Goal: Check status: Check status

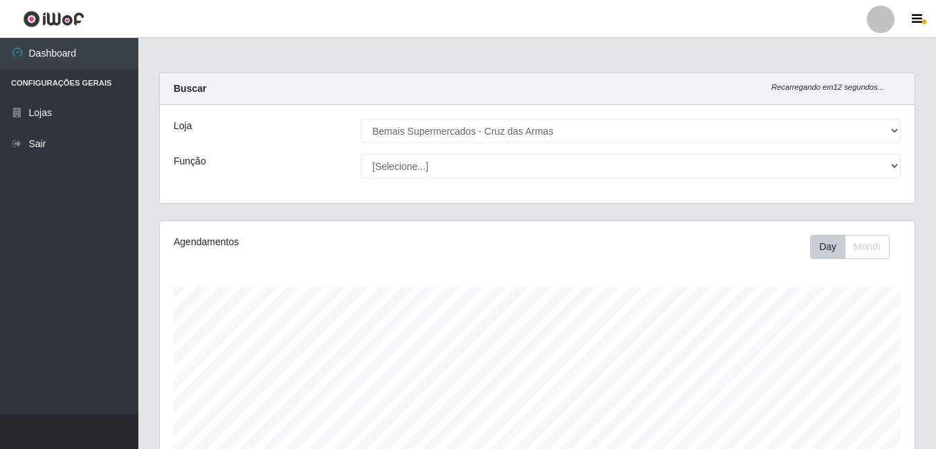
select select "412"
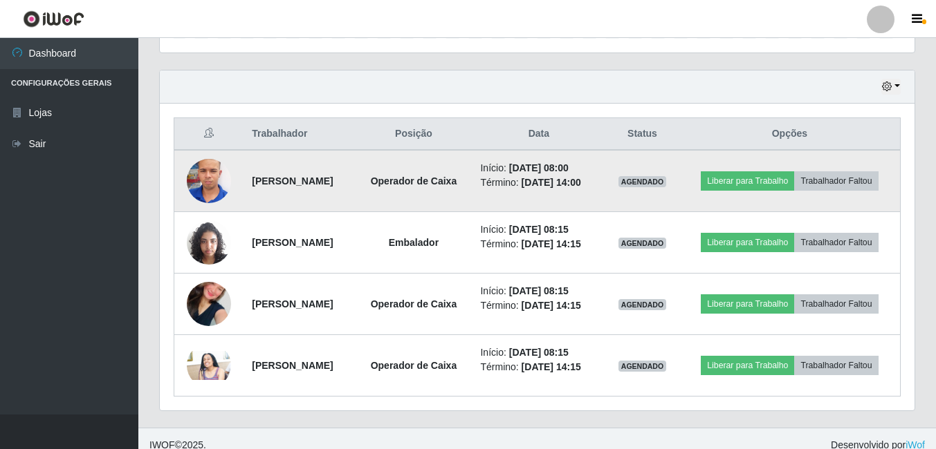
scroll to position [469, 0]
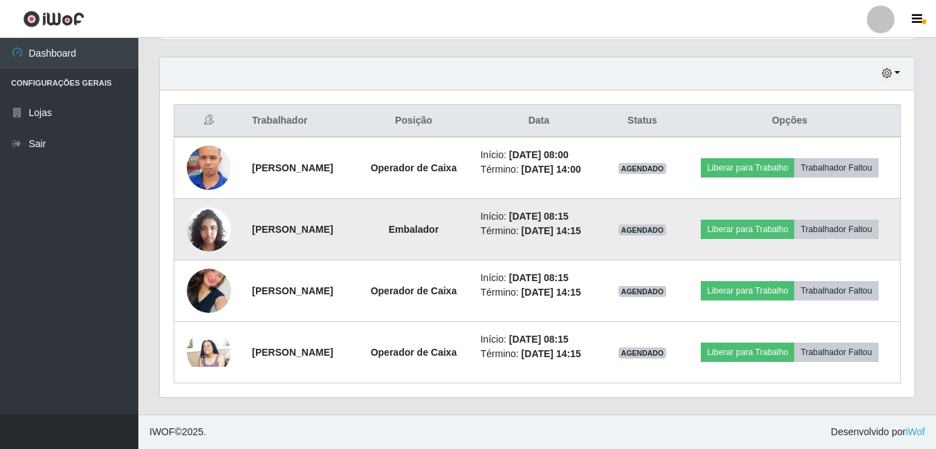
click at [210, 229] on img at bounding box center [209, 229] width 44 height 59
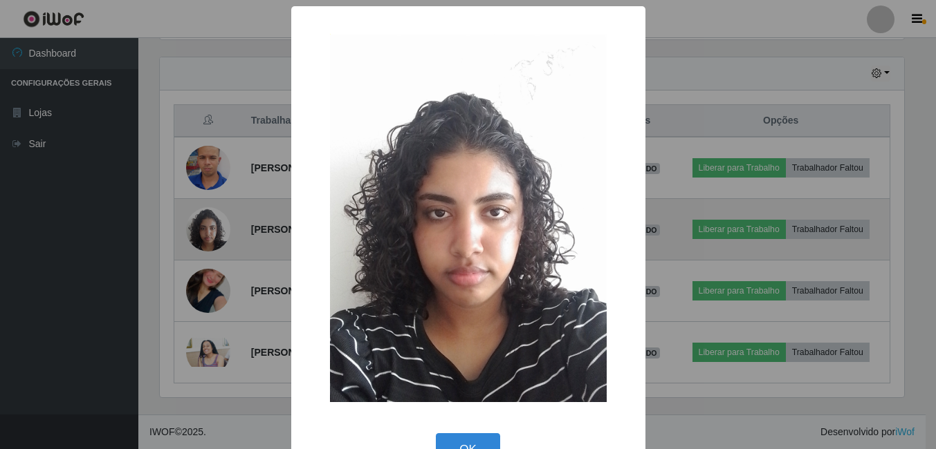
scroll to position [287, 747]
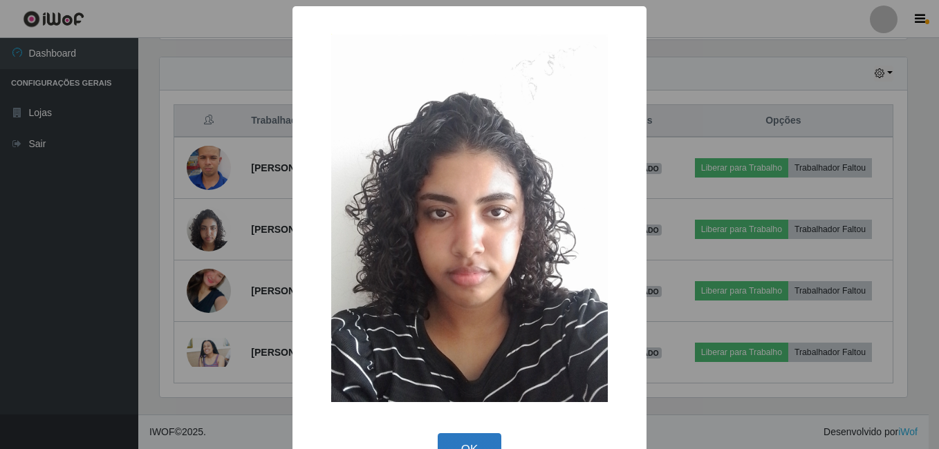
click at [487, 435] on button "OK" at bounding box center [470, 450] width 64 height 32
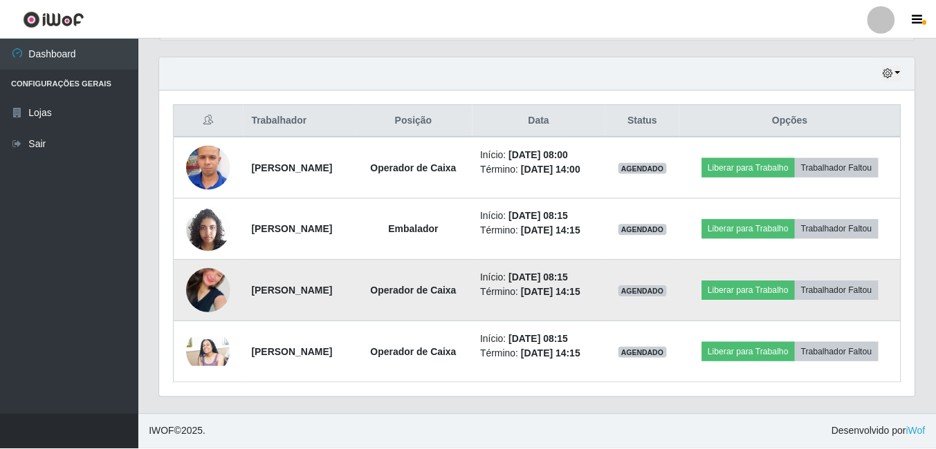
scroll to position [287, 754]
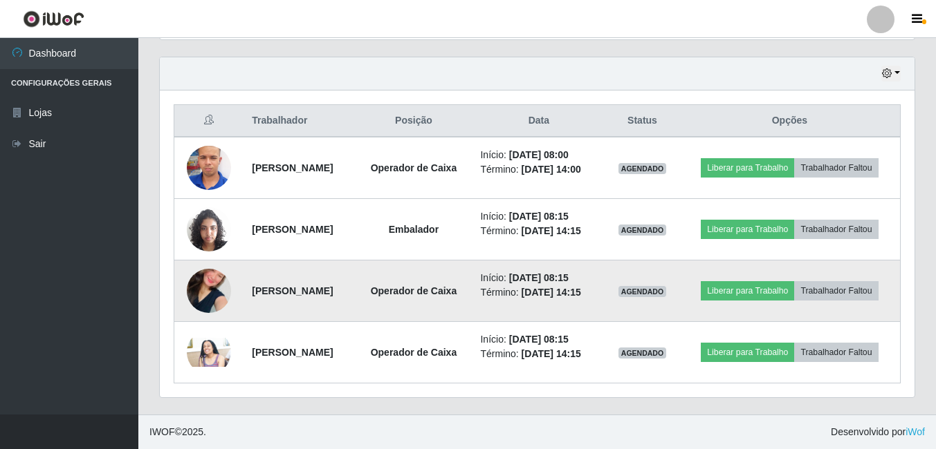
click at [209, 284] on img at bounding box center [209, 291] width 44 height 79
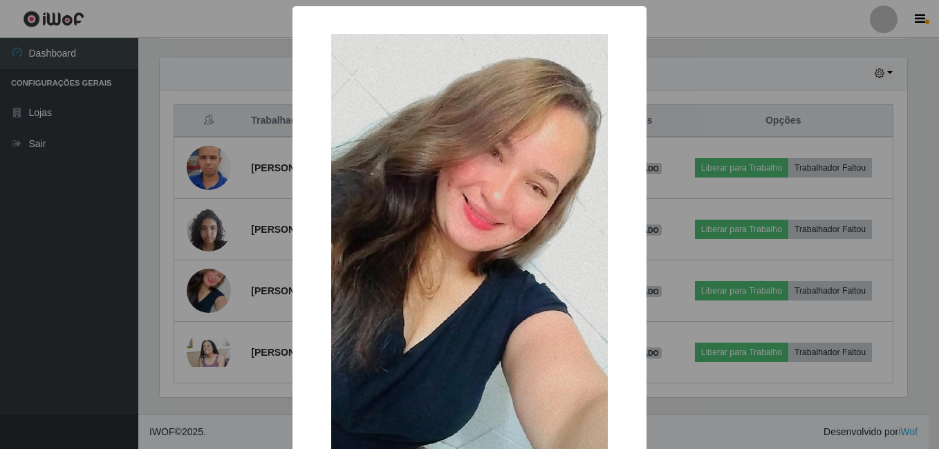
click at [452, 321] on img at bounding box center [469, 280] width 277 height 492
click at [695, 415] on div "× OK Cancel" at bounding box center [469, 224] width 939 height 449
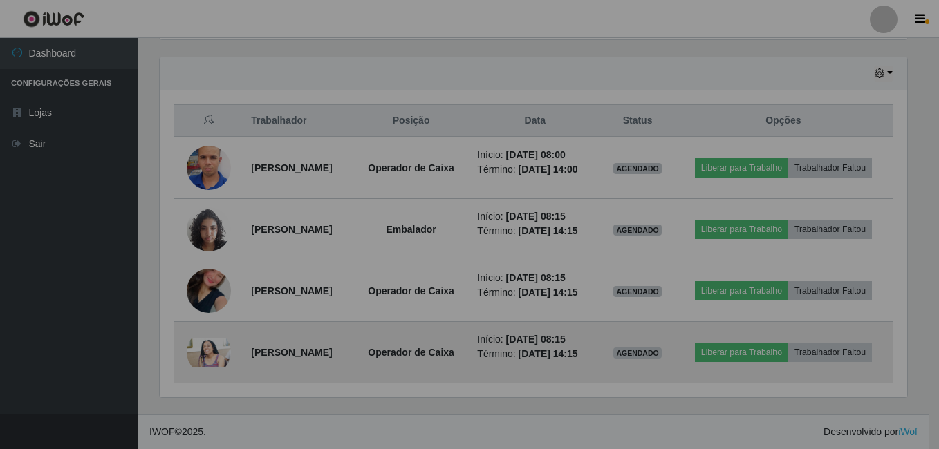
scroll to position [287, 754]
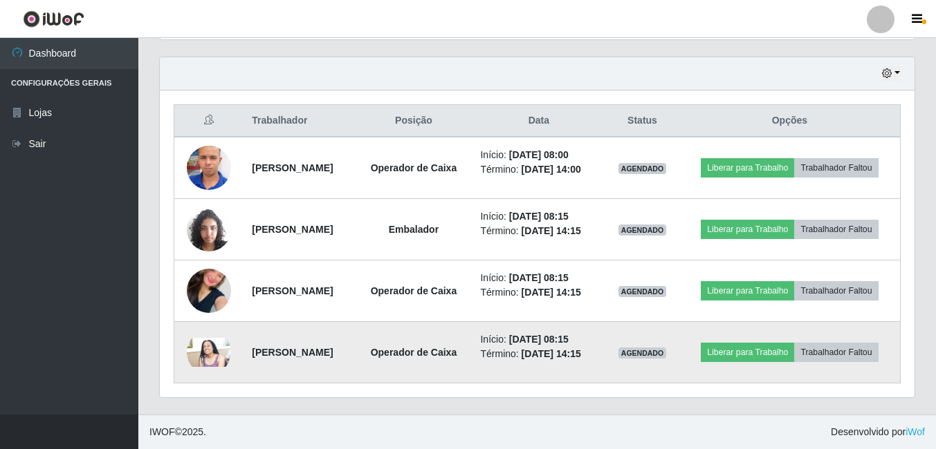
click at [196, 352] on img at bounding box center [209, 353] width 44 height 30
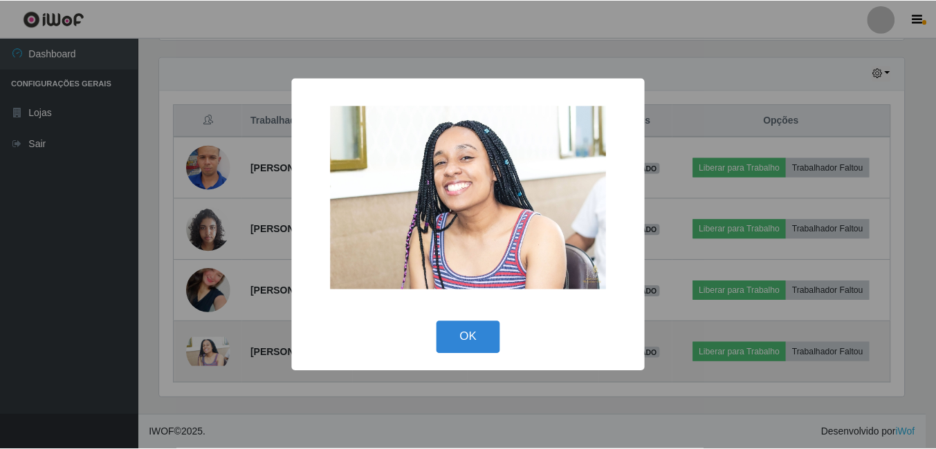
scroll to position [287, 747]
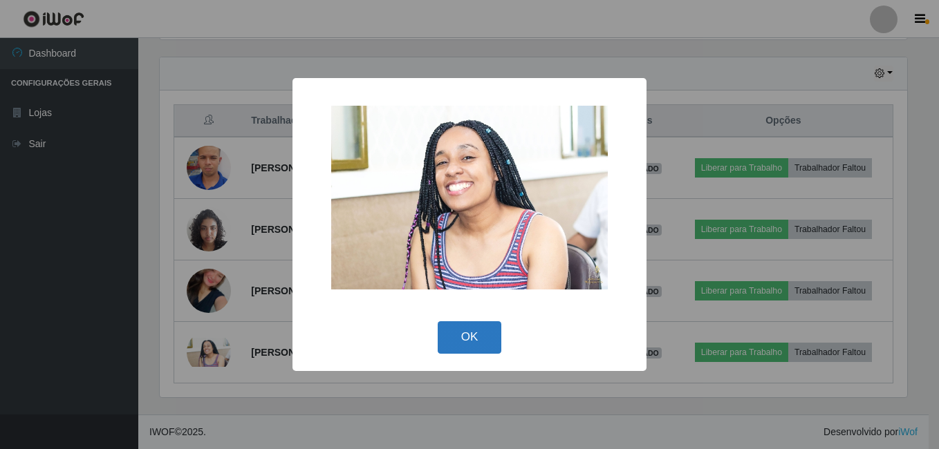
click at [481, 337] on button "OK" at bounding box center [470, 338] width 64 height 32
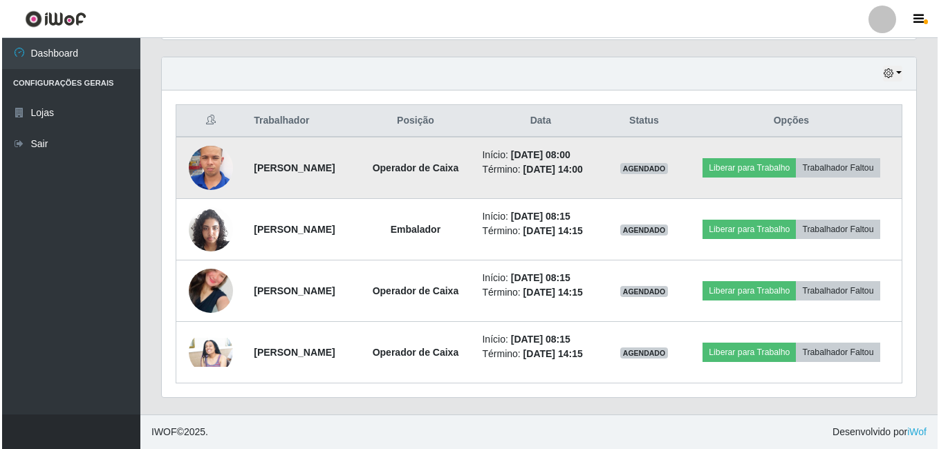
scroll to position [287, 754]
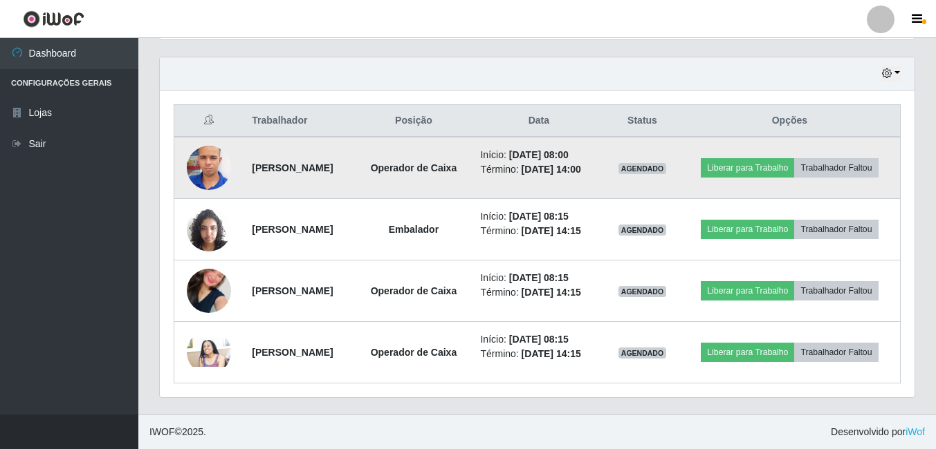
click at [210, 162] on img at bounding box center [209, 168] width 44 height 79
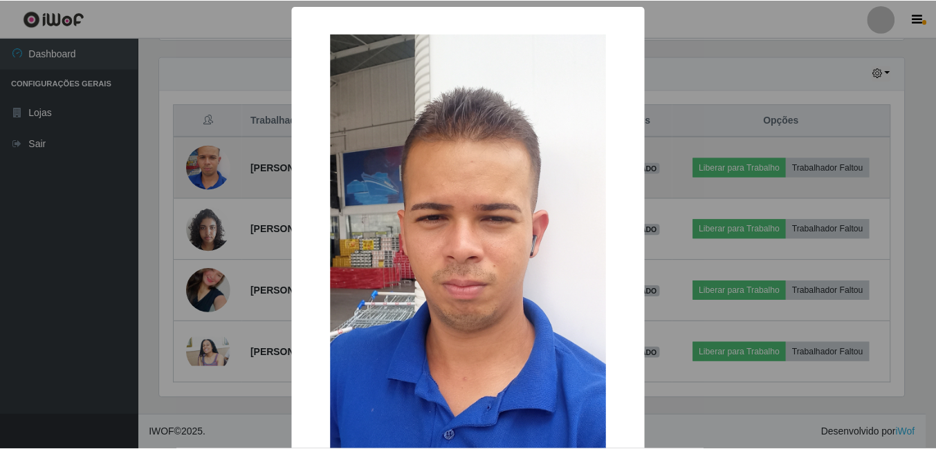
scroll to position [287, 747]
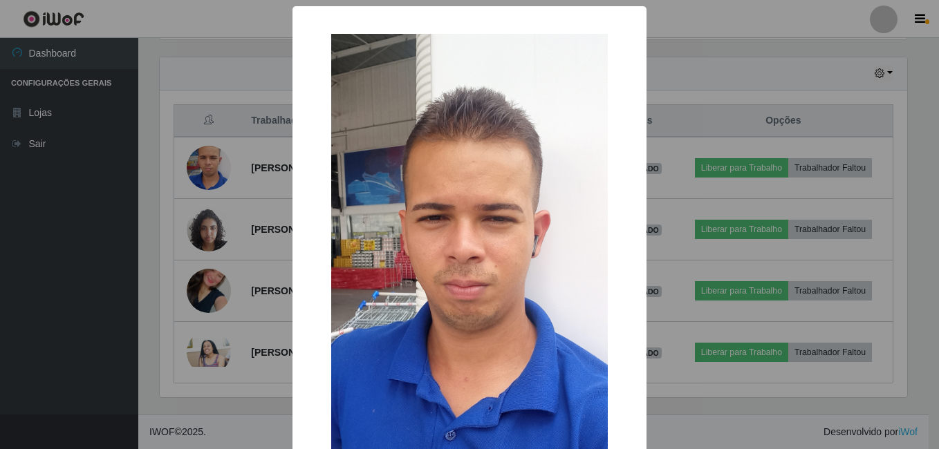
click at [732, 418] on div "× OK Cancel" at bounding box center [469, 224] width 939 height 449
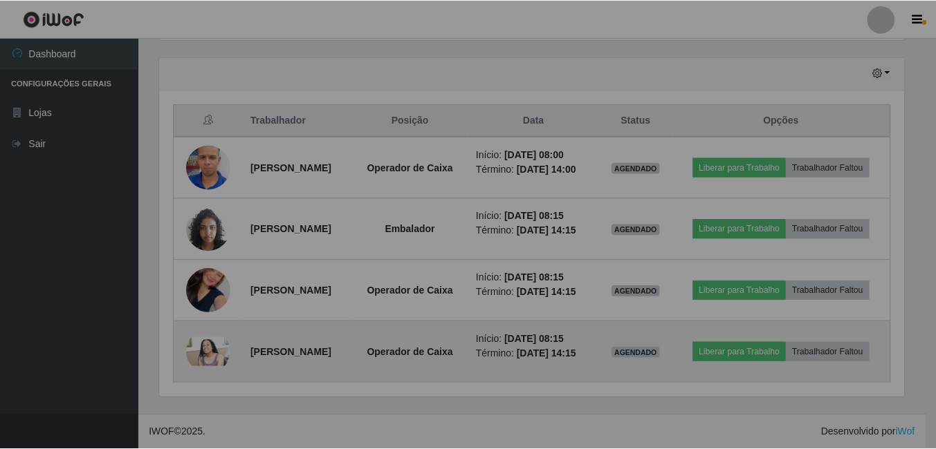
scroll to position [287, 754]
